Goal: Information Seeking & Learning: Learn about a topic

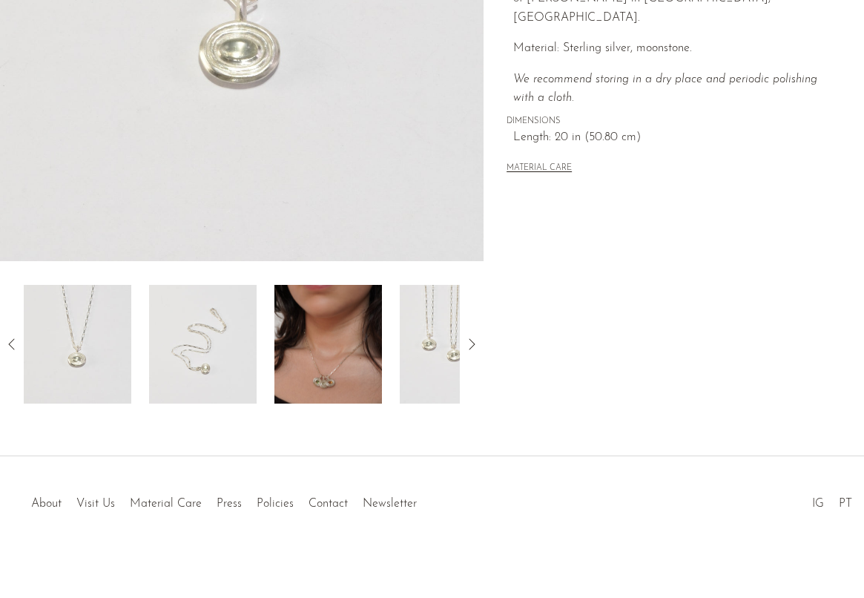
scroll to position [369, 0]
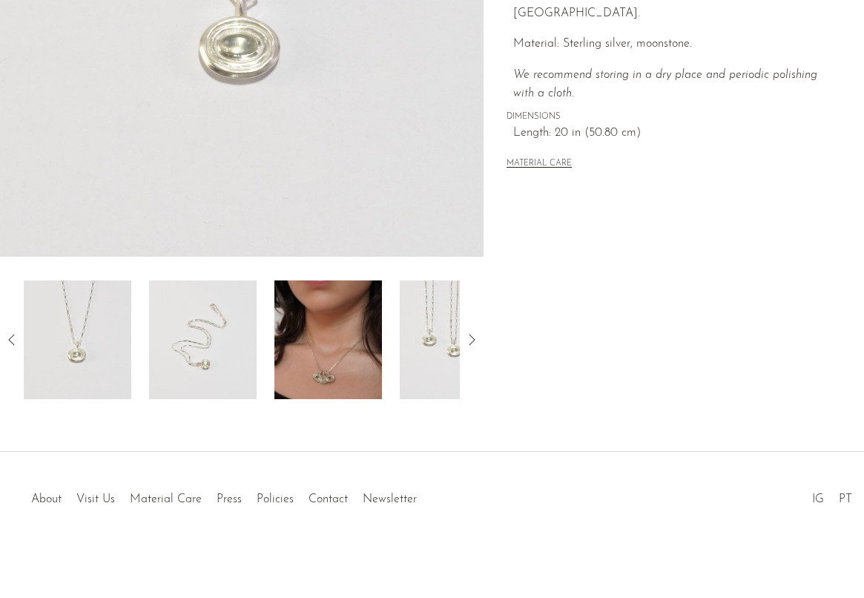
click at [266, 373] on div at bounding box center [242, 339] width 436 height 119
click at [315, 366] on img at bounding box center [328, 339] width 108 height 119
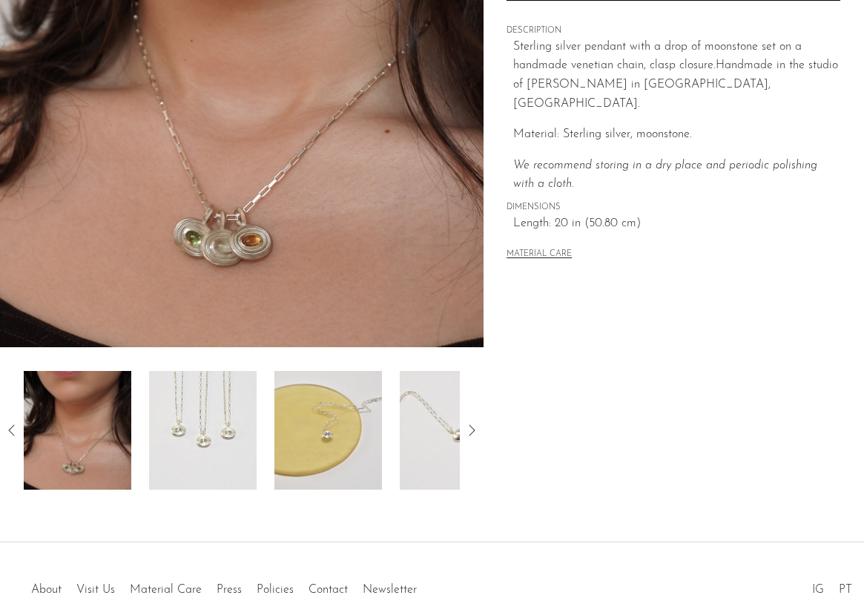
scroll to position [0, 0]
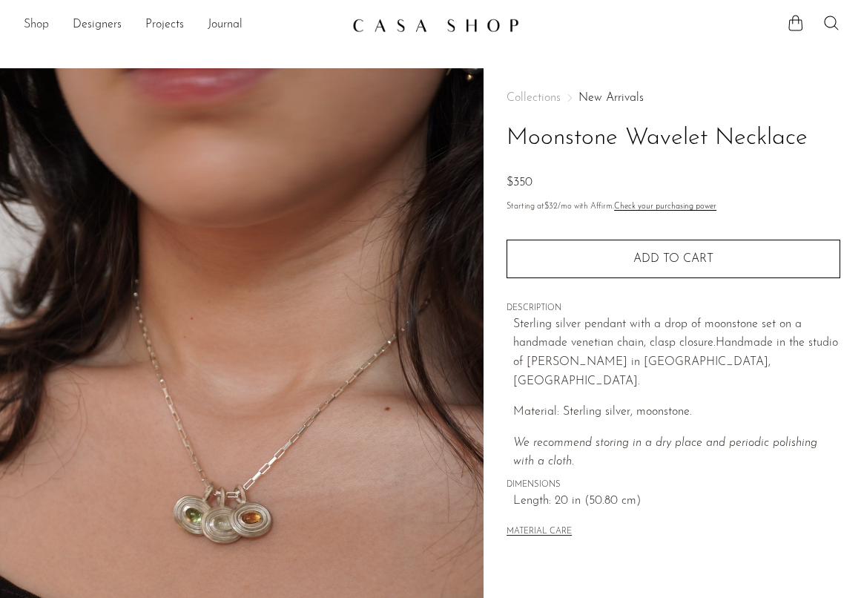
click at [46, 33] on link "Shop" at bounding box center [36, 25] width 25 height 19
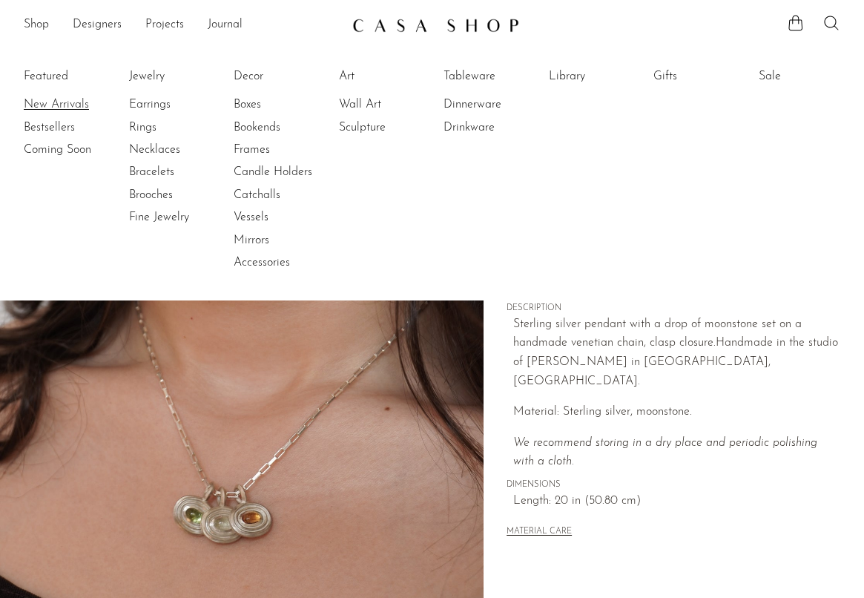
click at [61, 104] on link "New Arrivals" at bounding box center [79, 104] width 111 height 16
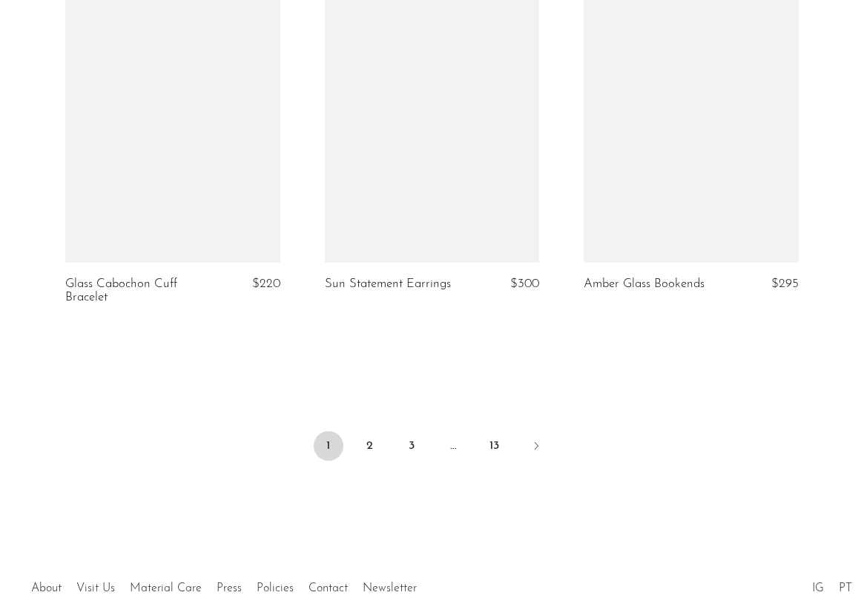
scroll to position [4266, 0]
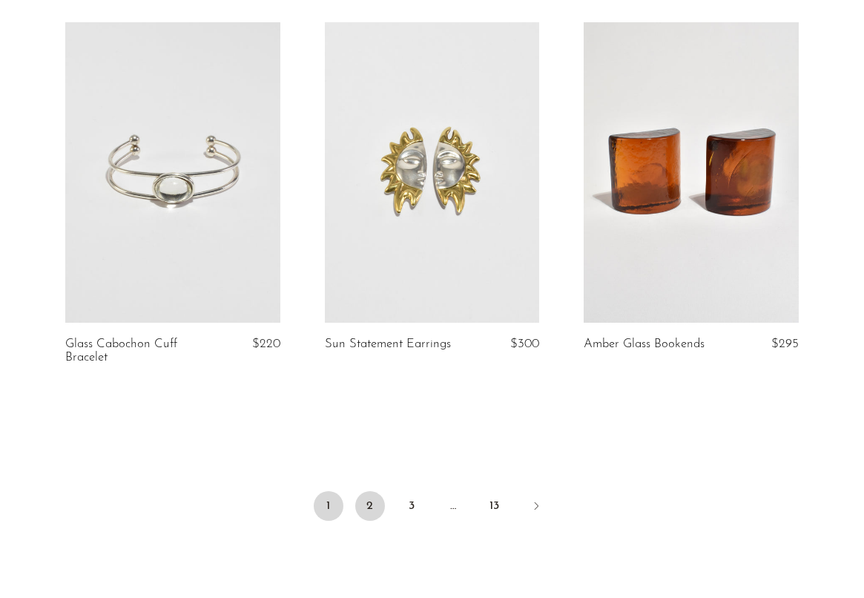
click at [367, 505] on link "2" at bounding box center [370, 506] width 30 height 30
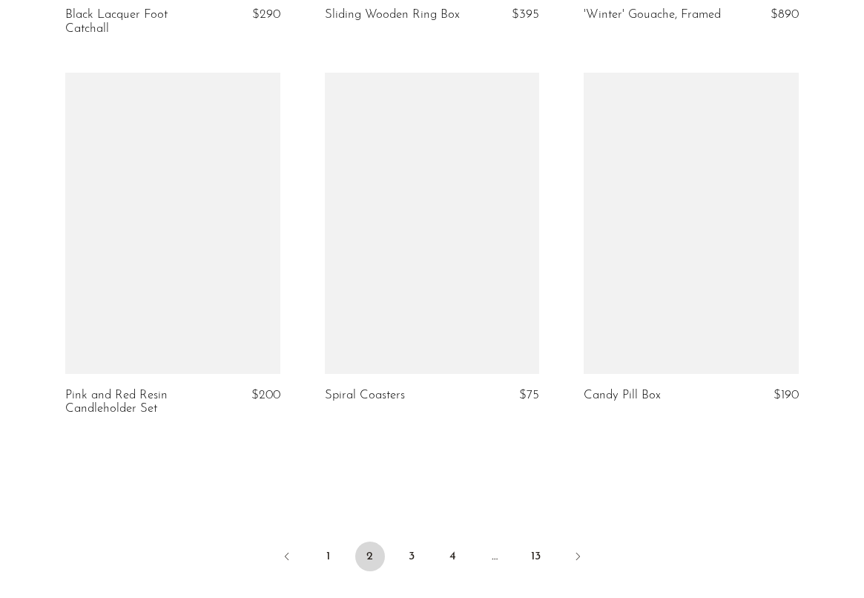
scroll to position [4243, 0]
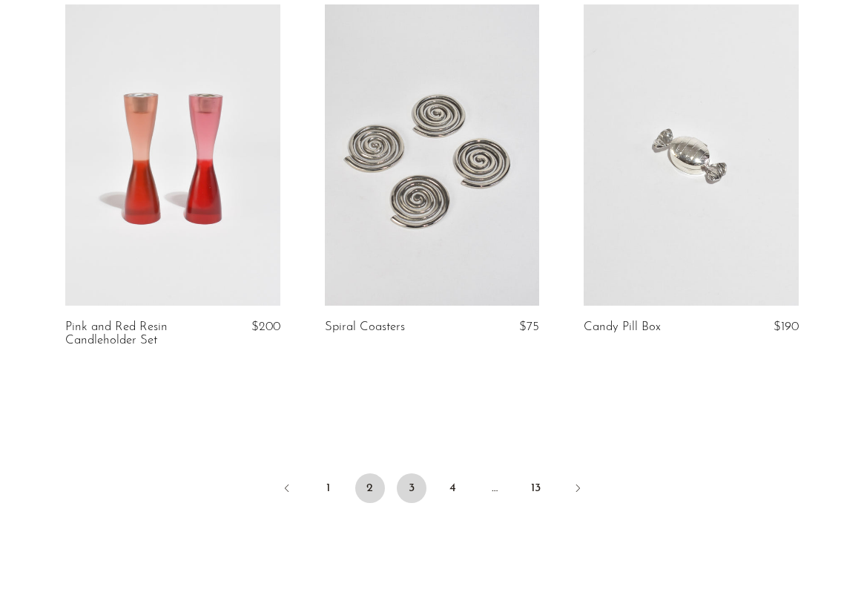
click at [412, 496] on link "3" at bounding box center [412, 488] width 30 height 30
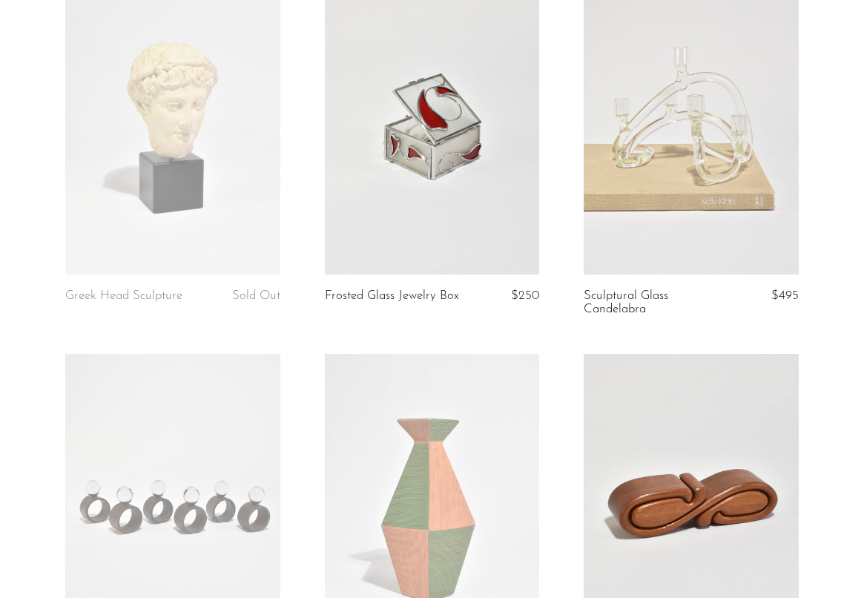
scroll to position [493, 0]
